Goal: Book appointment/travel/reservation

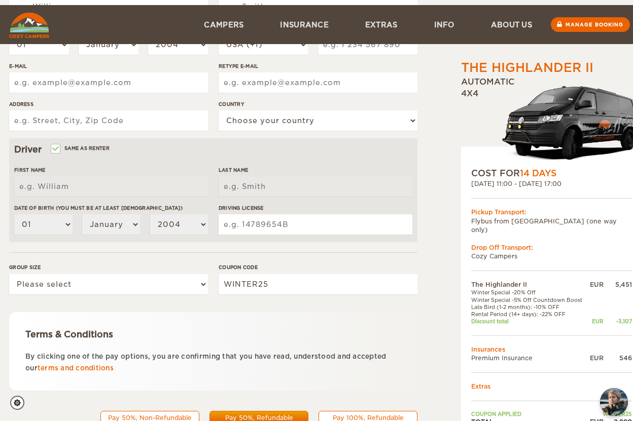
scroll to position [238, 0]
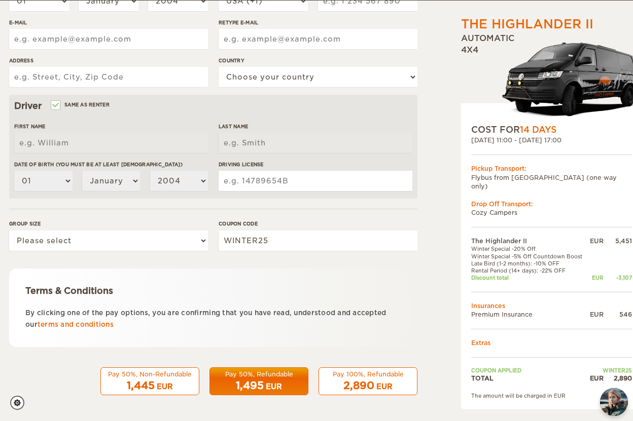
click at [158, 375] on div "Pay 50%, Non-Refundable" at bounding box center [150, 374] width 86 height 9
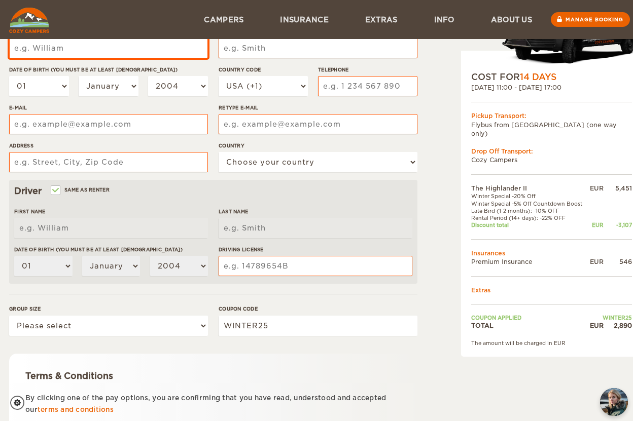
scroll to position [22, 0]
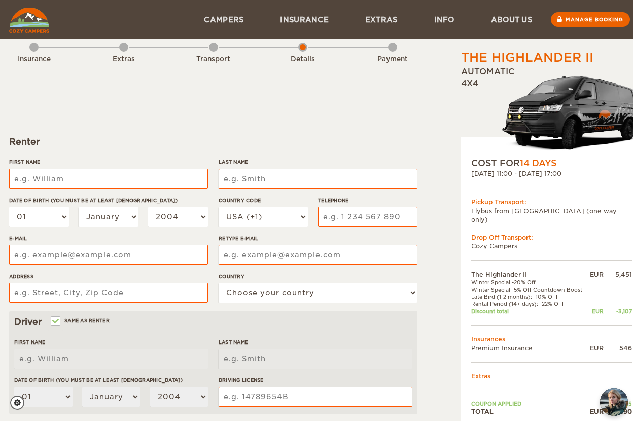
click at [214, 48] on div "Transport" at bounding box center [213, 57] width 9 height 41
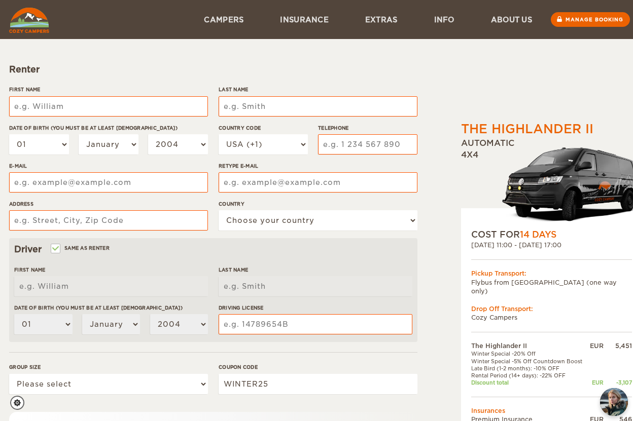
scroll to position [0, 0]
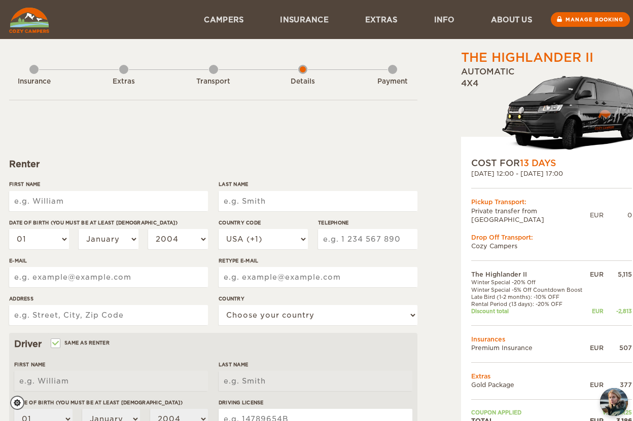
click at [20, 16] on img at bounding box center [29, 20] width 40 height 25
click at [31, 23] on img at bounding box center [29, 20] width 40 height 25
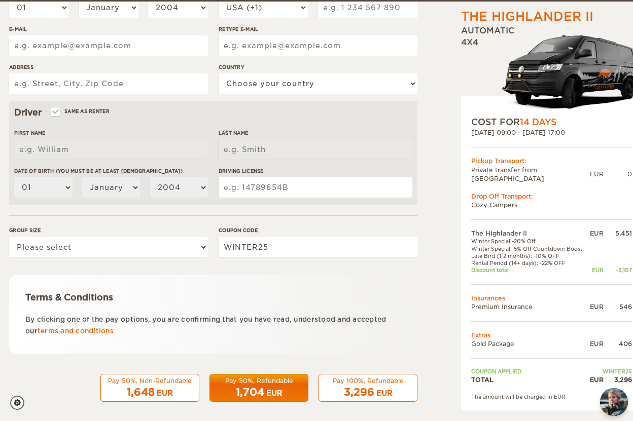
scroll to position [233, 0]
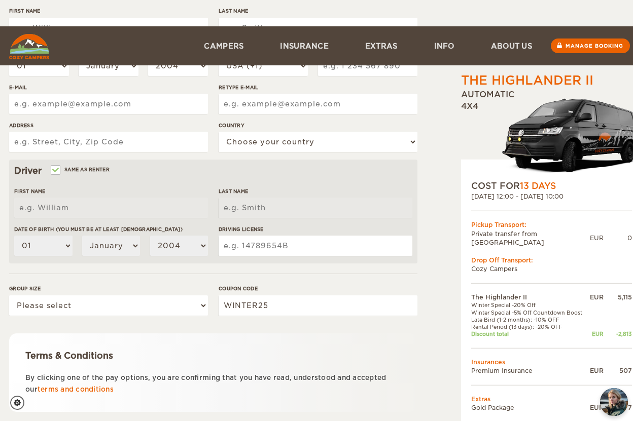
scroll to position [238, 0]
